Goal: Task Accomplishment & Management: Manage account settings

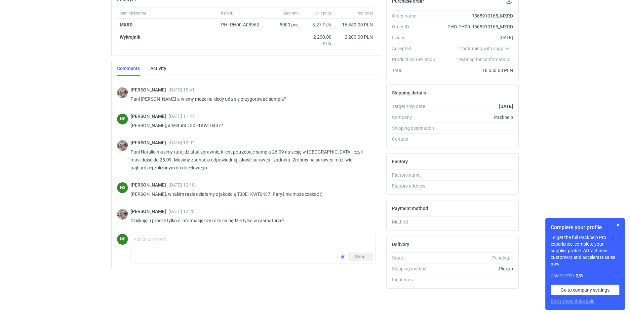
scroll to position [228, 0]
click at [180, 243] on textarea "Comment message" at bounding box center [253, 243] width 244 height 19
click at [219, 240] on textarea "będzie nieco lepsza tektura zamiast testlinera typu kp2 kraft" at bounding box center [253, 243] width 244 height 19
click at [269, 241] on textarea "będzie nieco lepsza tektura zamiast testlinera typu kp2 kraft" at bounding box center [253, 243] width 244 height 19
type textarea "będzie nieco lepsza tektura zamiast testlinera typu kp2 to kraft."
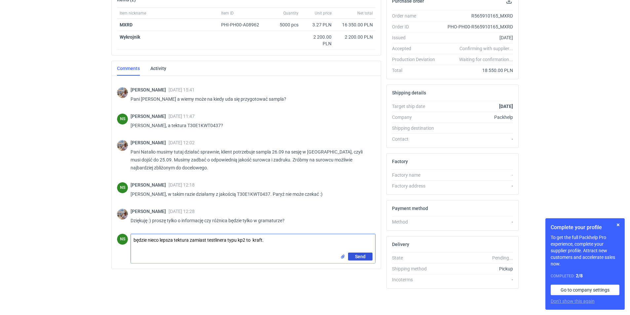
click at [363, 256] on span "Send" at bounding box center [360, 256] width 11 height 5
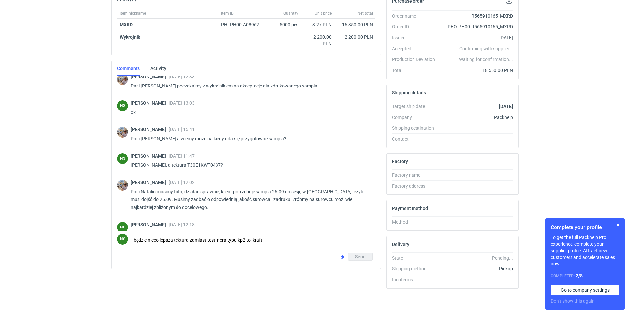
scroll to position [17, 0]
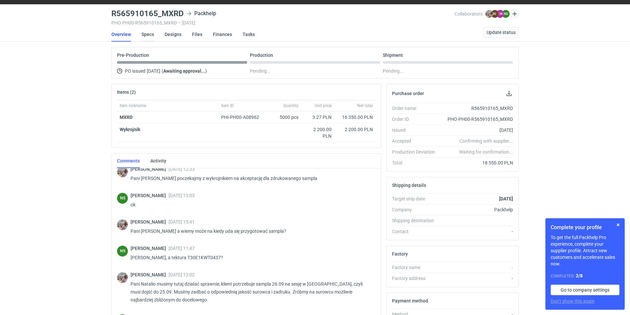
click at [143, 36] on link "Specs" at bounding box center [147, 34] width 13 height 15
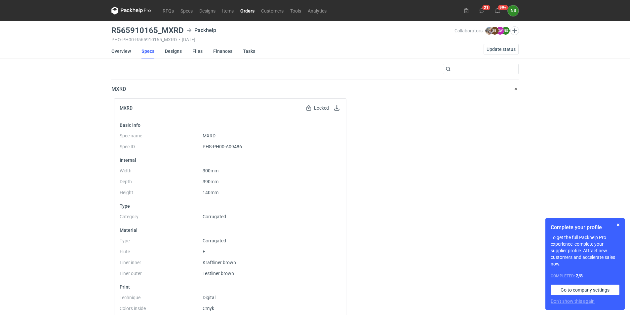
click at [253, 10] on link "Orders" at bounding box center [247, 11] width 21 height 8
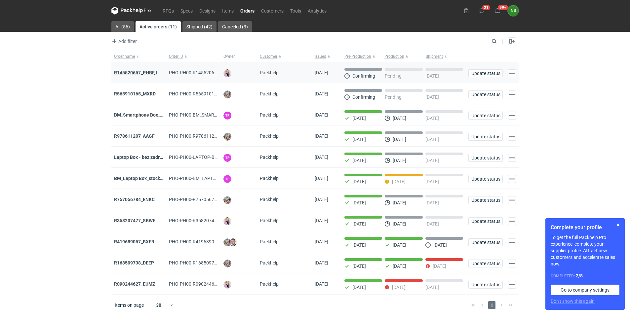
click at [134, 73] on strong "R145520657_PHBF, IDBY" at bounding box center [140, 72] width 52 height 5
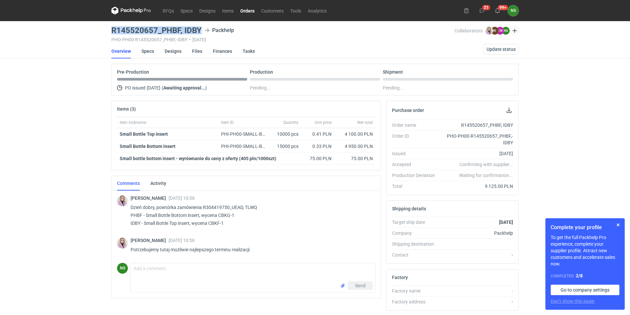
drag, startPoint x: 142, startPoint y: 30, endPoint x: 100, endPoint y: 31, distance: 41.3
click at [100, 31] on div "RFQs Specs Designs Items Orders Customers Tools Analytics 21 99+ NS [PERSON_NAM…" at bounding box center [315, 157] width 630 height 315
drag, startPoint x: 231, startPoint y: 214, endPoint x: 217, endPoint y: 216, distance: 13.6
click at [217, 216] on p "Dzień dobry, powtórka zamówienia R304419750_UEAD, TLWQ PHBF - Small Bottle Bott…" at bounding box center [250, 216] width 240 height 24
copy p "CBKG"
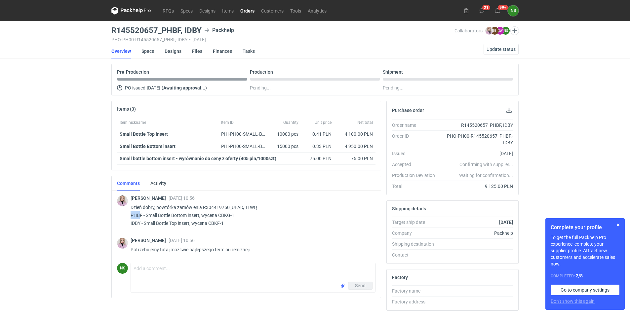
drag, startPoint x: 141, startPoint y: 214, endPoint x: 126, endPoint y: 215, distance: 14.9
click at [126, 215] on div "[PERSON_NAME] [DATE] 10:56 Dzień dobry, powtórka zamówienia R304419750_UEAD, TL…" at bounding box center [246, 212] width 258 height 44
drag, startPoint x: 126, startPoint y: 215, endPoint x: 130, endPoint y: 215, distance: 4.0
click at [130, 215] on div "[PERSON_NAME] [DATE] 10:56 Dzień dobry, powtórka zamówienia R304419750_UEAD, TL…" at bounding box center [246, 212] width 258 height 44
copy p "PHBF"
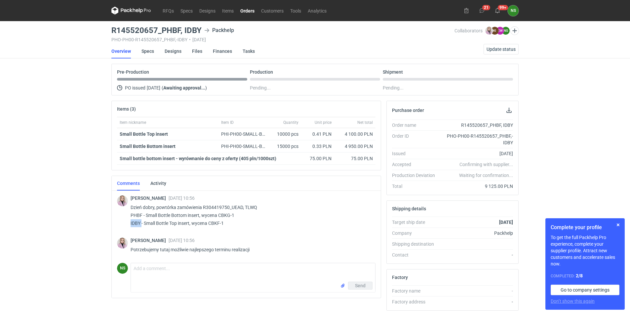
drag, startPoint x: 141, startPoint y: 223, endPoint x: 128, endPoint y: 224, distance: 13.3
click at [128, 224] on div "[PERSON_NAME] [DATE] 10:56 Dzień dobry, powtórka zamówienia R304419750_UEAD, TL…" at bounding box center [246, 212] width 258 height 44
copy p "IDBY"
click at [500, 48] on span "Update status" at bounding box center [500, 49] width 29 height 5
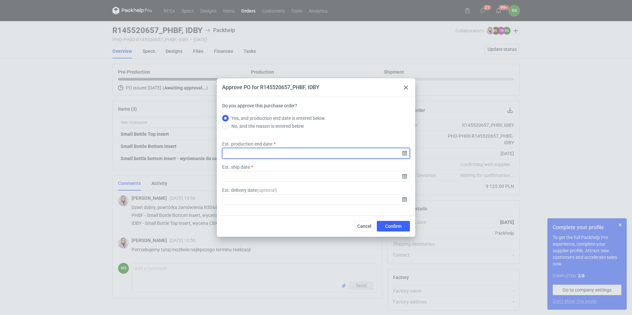
click at [403, 153] on input "Est. production end date" at bounding box center [316, 153] width 188 height 11
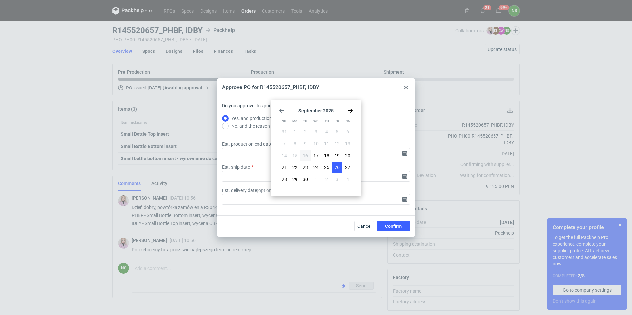
click at [336, 166] on span "26" at bounding box center [336, 167] width 5 height 7
type input "[DATE]"
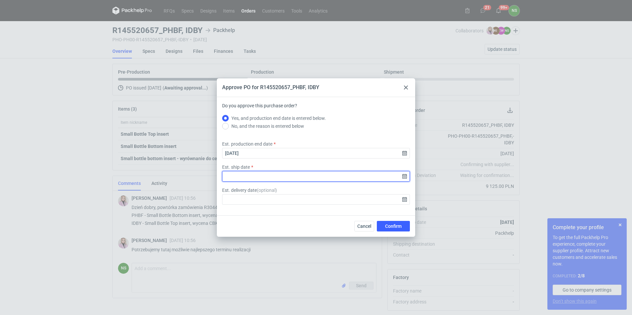
click at [403, 177] on input "Est. ship date" at bounding box center [316, 176] width 188 height 11
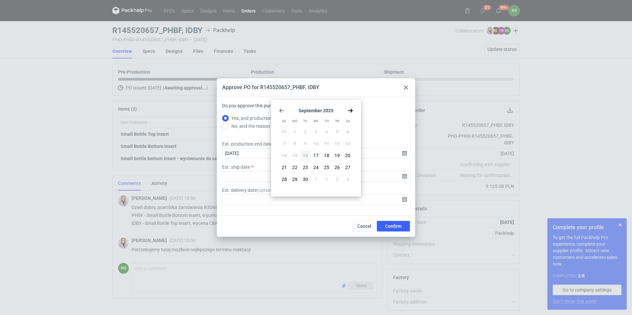
click at [334, 167] on button "26" at bounding box center [337, 167] width 11 height 11
type input "[DATE]"
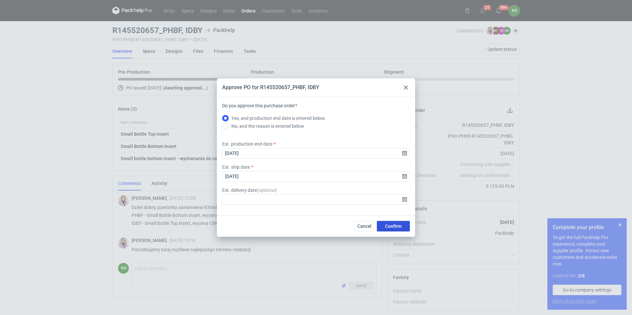
click at [397, 225] on span "Confirm" at bounding box center [393, 226] width 17 height 5
